Goal: Information Seeking & Learning: Find specific fact

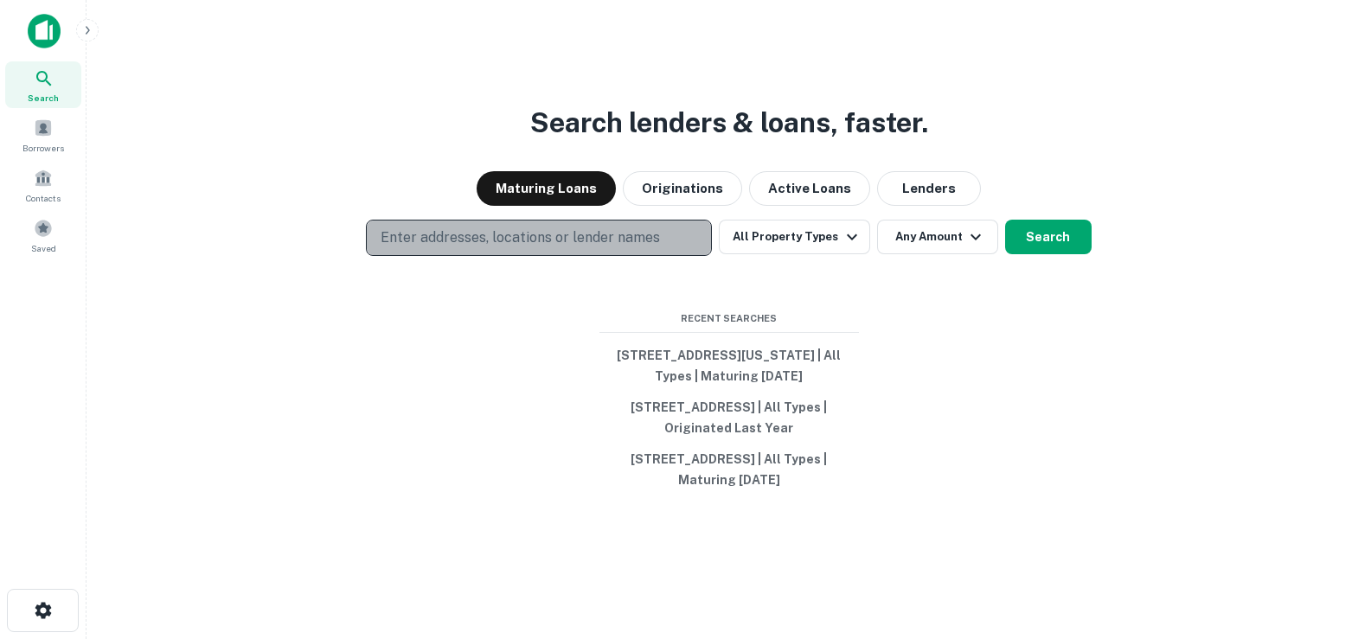
click at [521, 220] on button "Enter addresses, locations or lender names" at bounding box center [539, 238] width 346 height 36
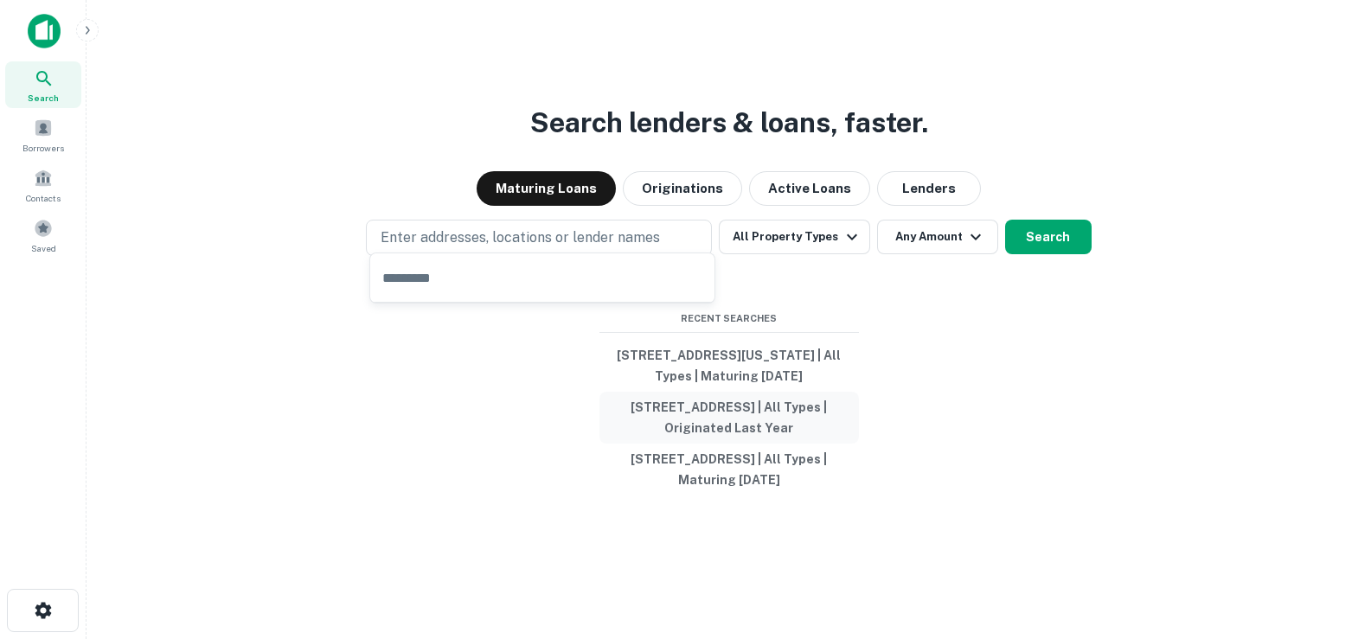
click at [640, 392] on button "[STREET_ADDRESS] | All Types | Originated Last Year" at bounding box center [728, 418] width 259 height 52
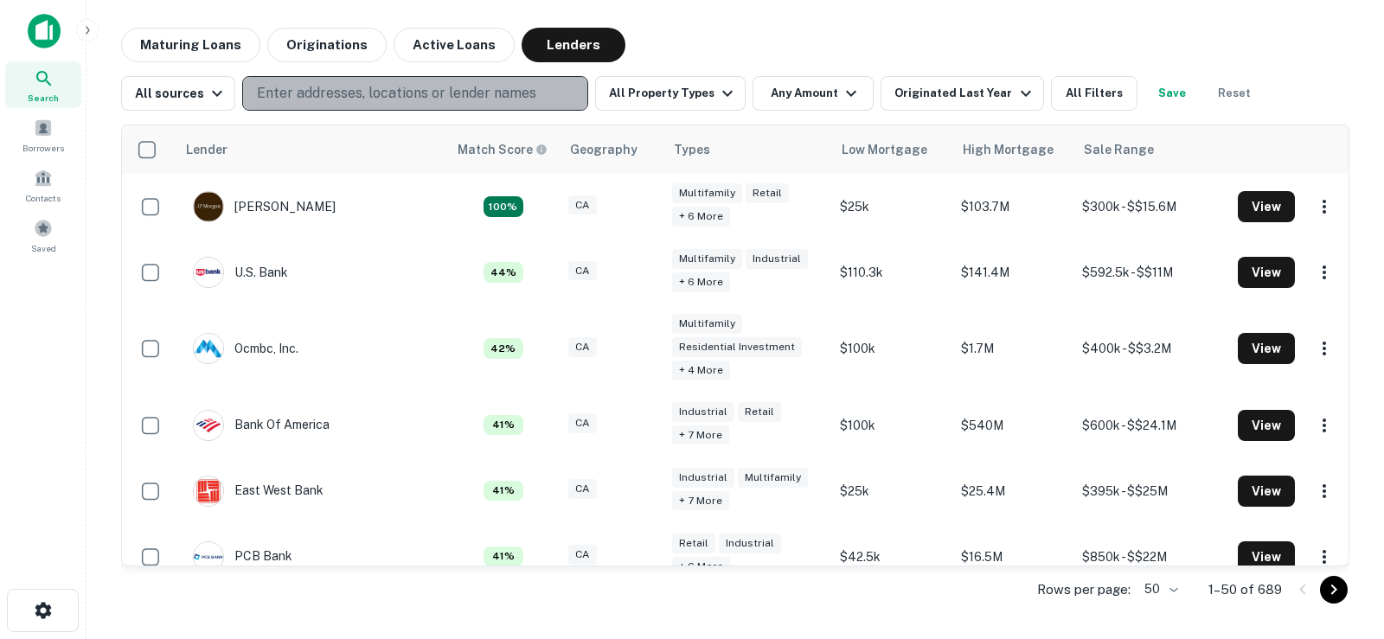
click at [346, 98] on p "Enter addresses, locations or lender names" at bounding box center [396, 93] width 279 height 21
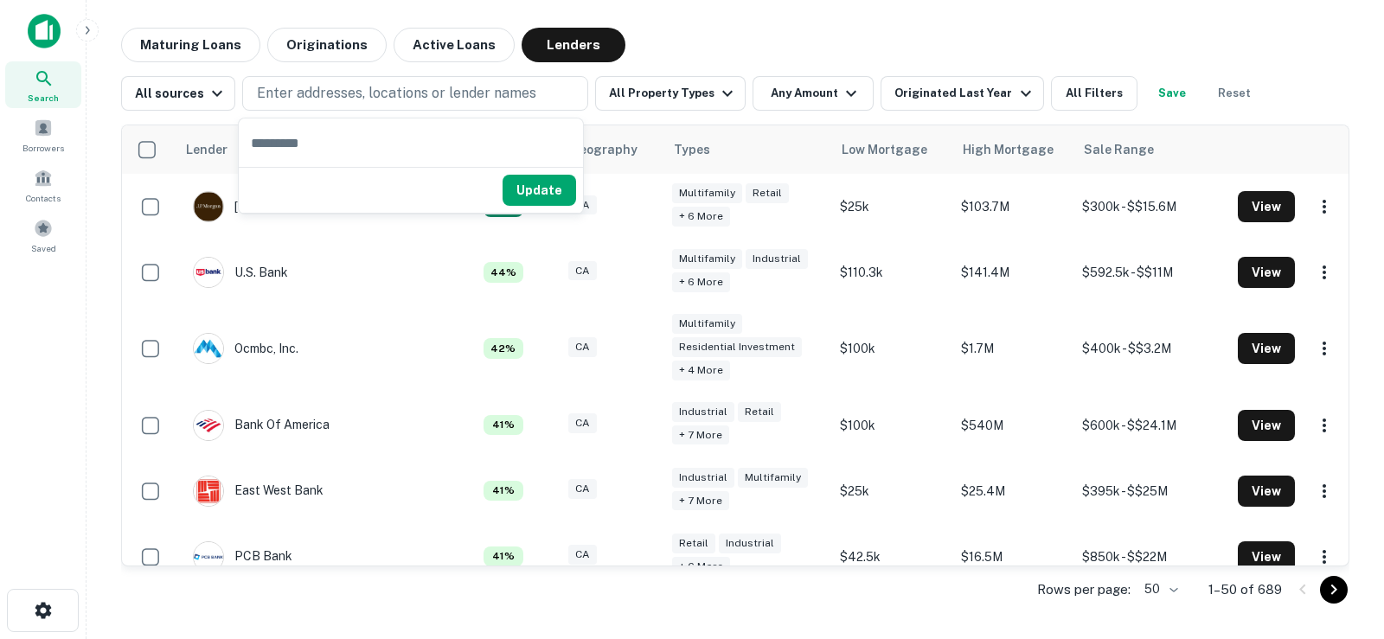
click at [43, 65] on div "Search" at bounding box center [43, 84] width 76 height 47
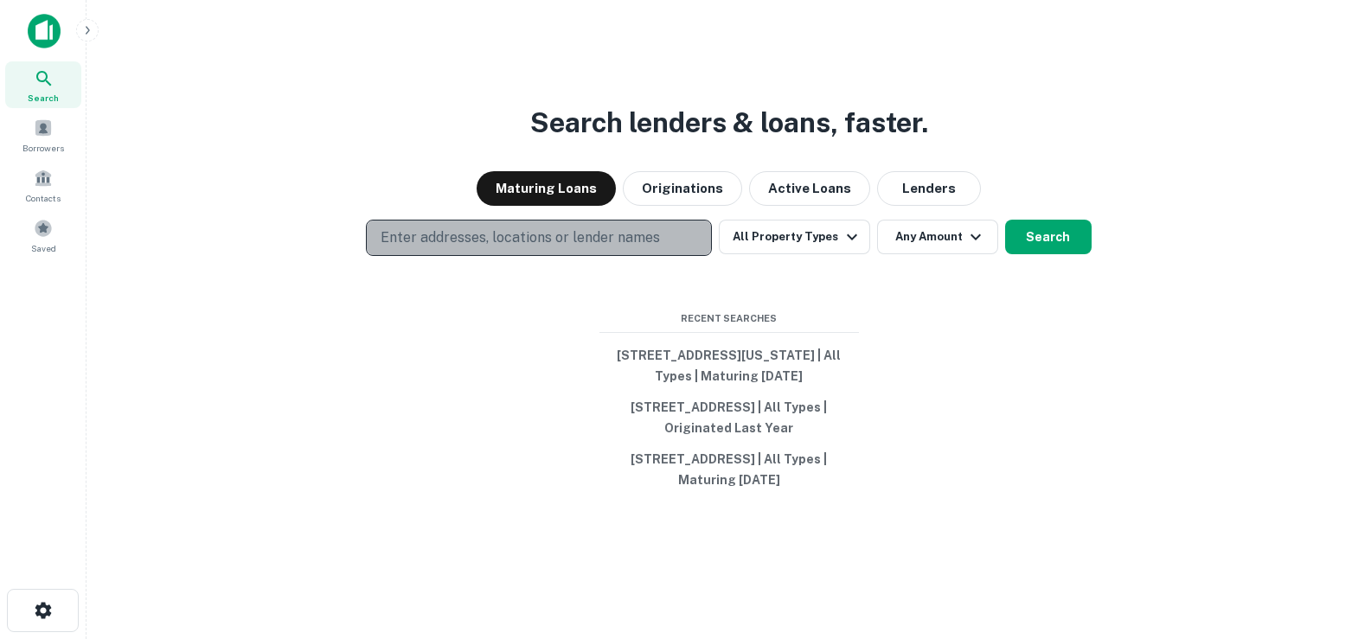
click at [516, 233] on p "Enter addresses, locations or lender names" at bounding box center [520, 237] width 279 height 21
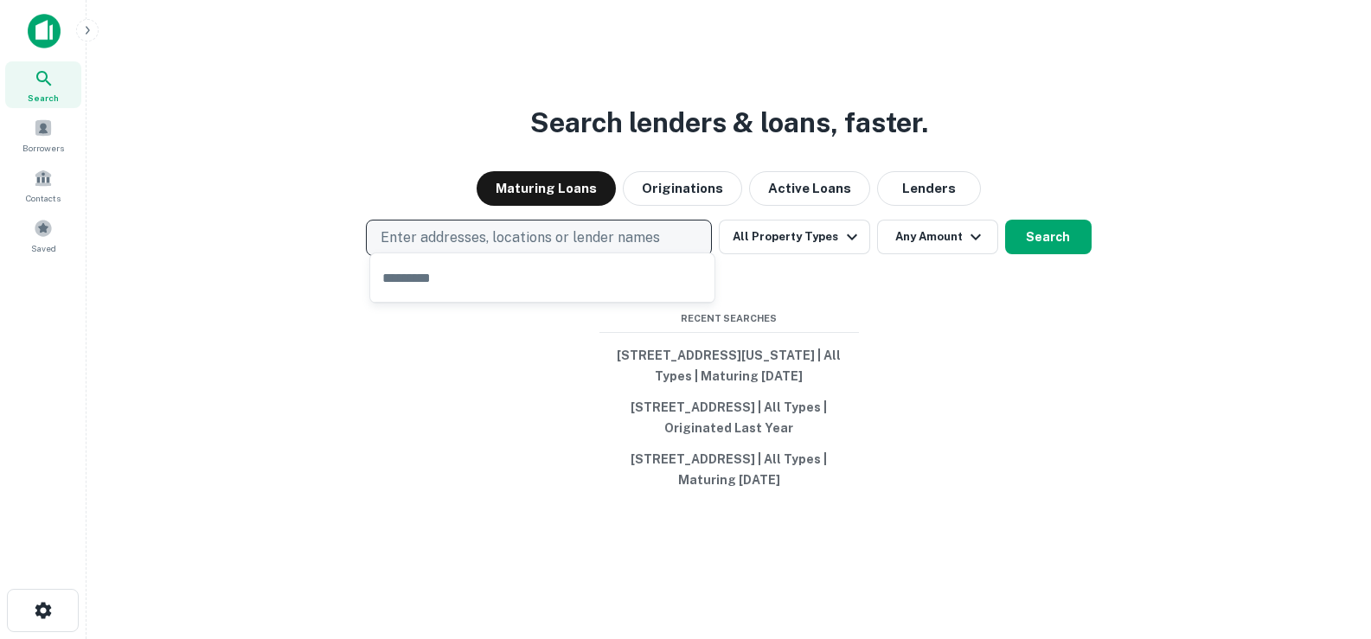
click at [522, 227] on p "Enter addresses, locations or lender names" at bounding box center [520, 237] width 279 height 21
type input "********"
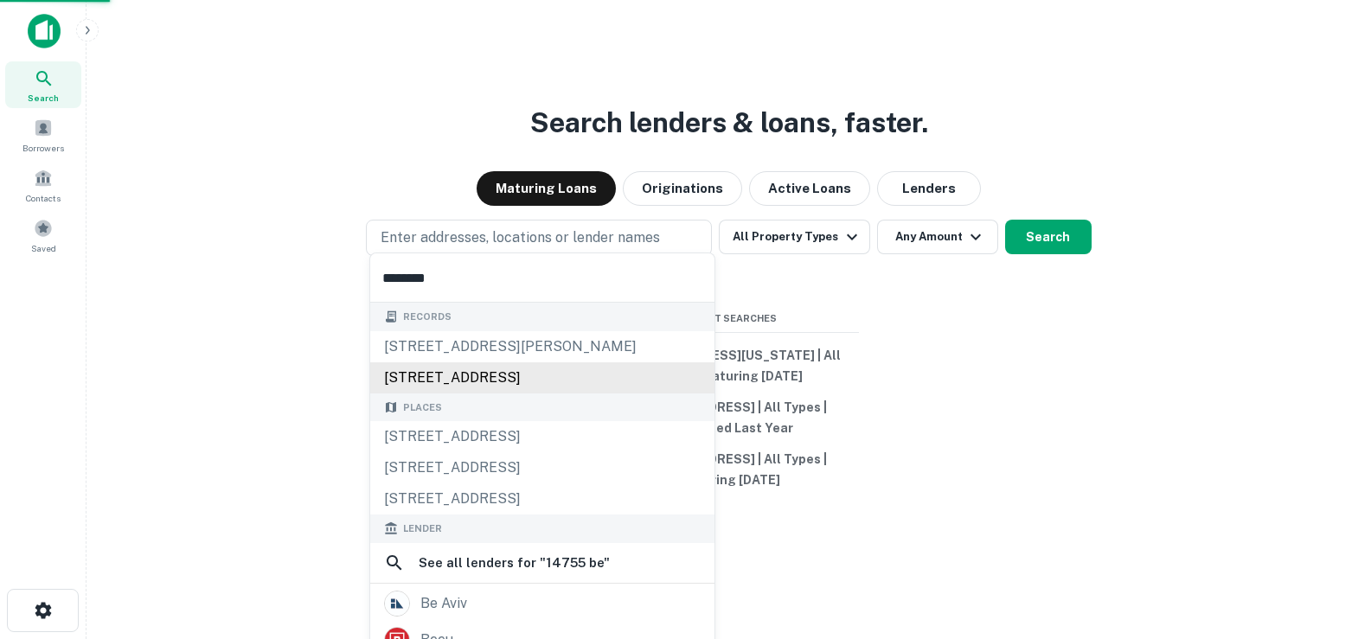
click at [513, 366] on div "14755 bellflower blvd, bellflower, ca, 90706" at bounding box center [542, 377] width 344 height 31
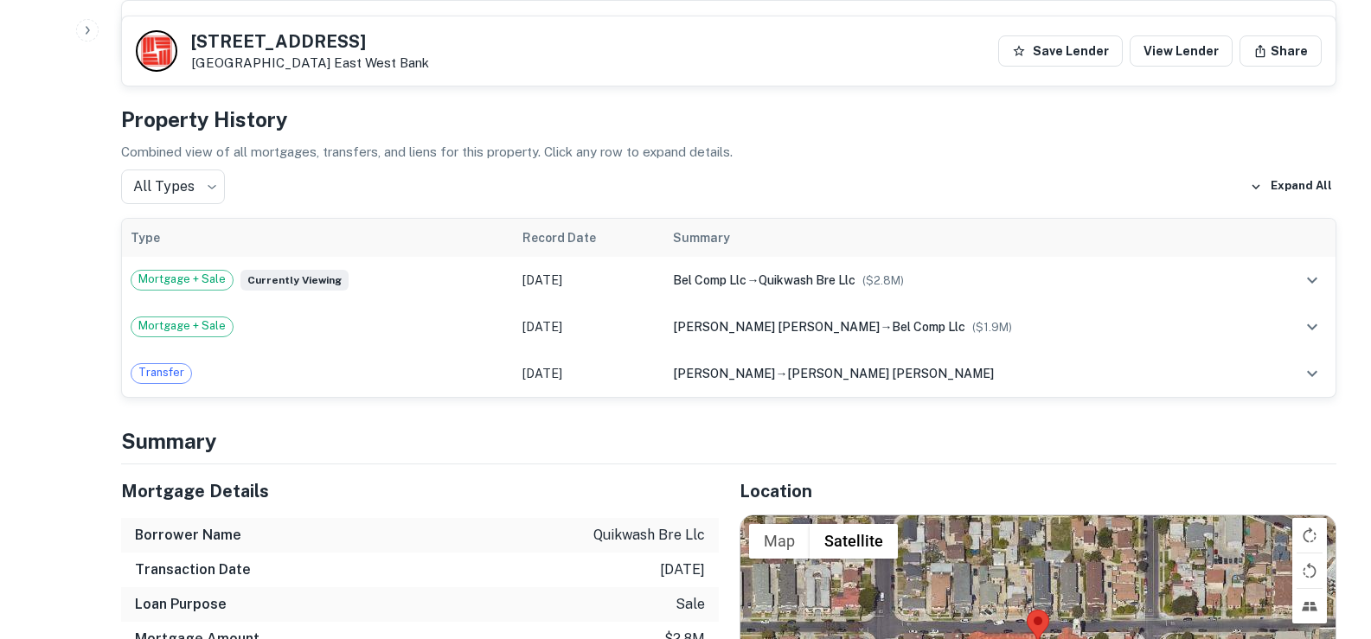
scroll to position [865, 0]
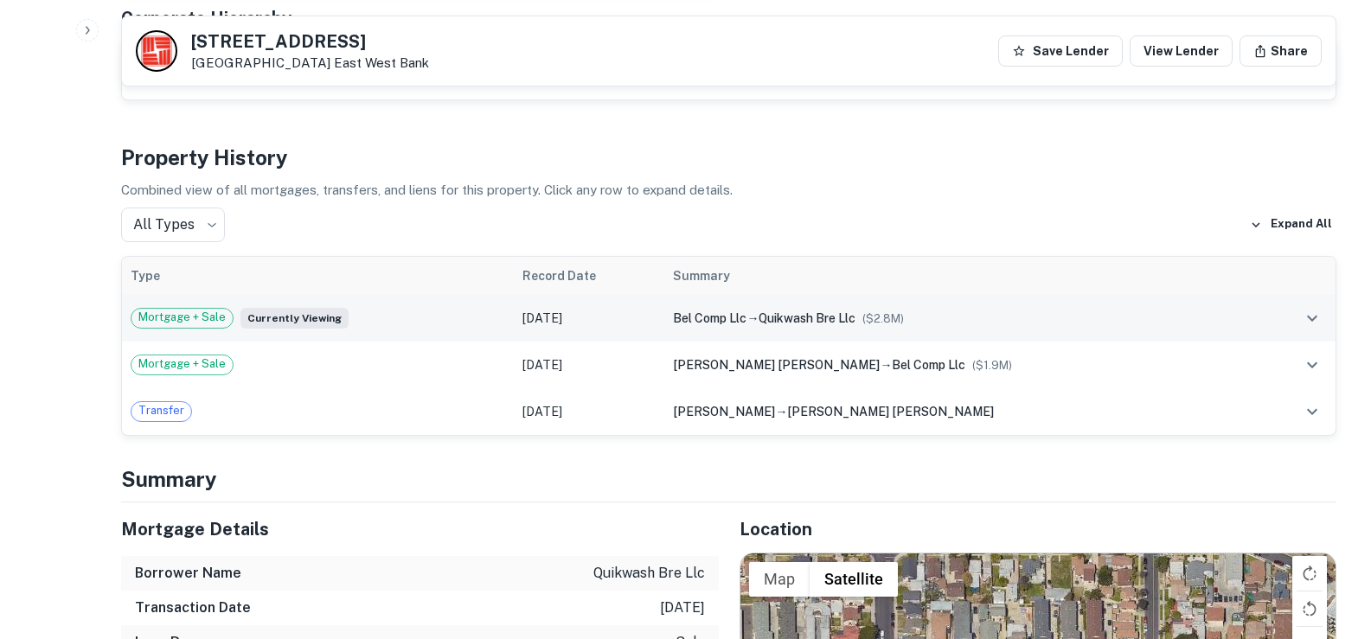
click at [574, 295] on td "Dec 19, 2022" at bounding box center [589, 318] width 151 height 47
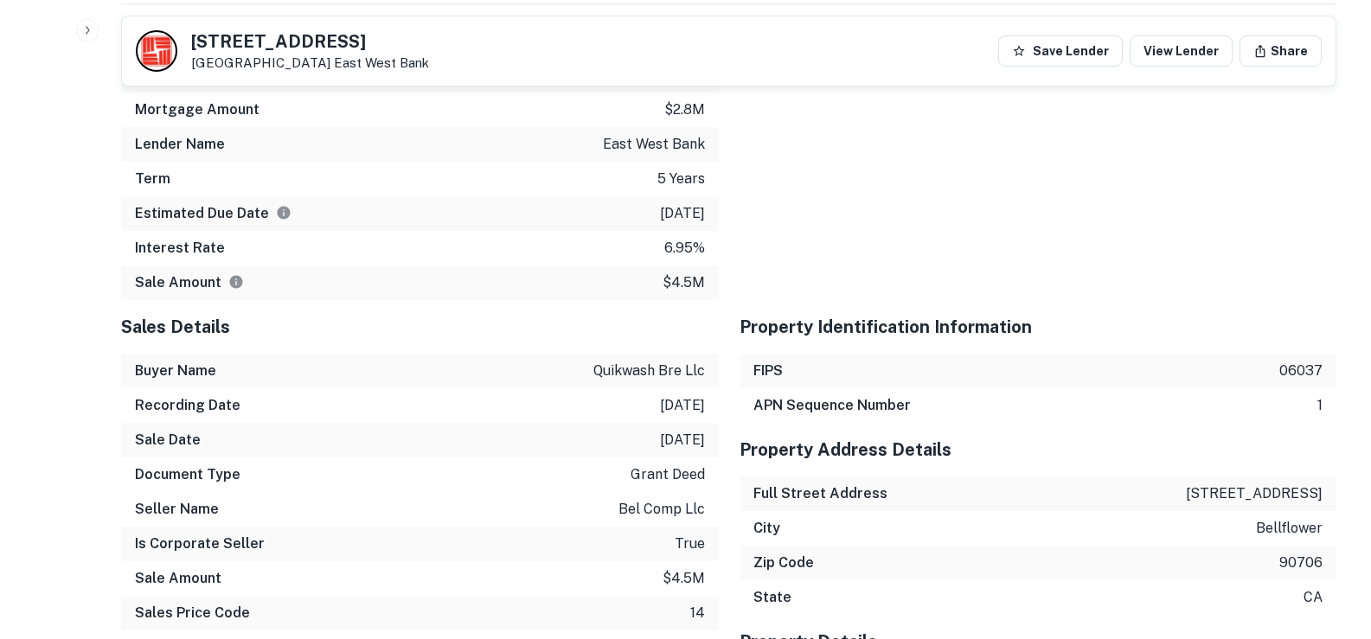
scroll to position [2249, 0]
